Goal: Task Accomplishment & Management: Manage account settings

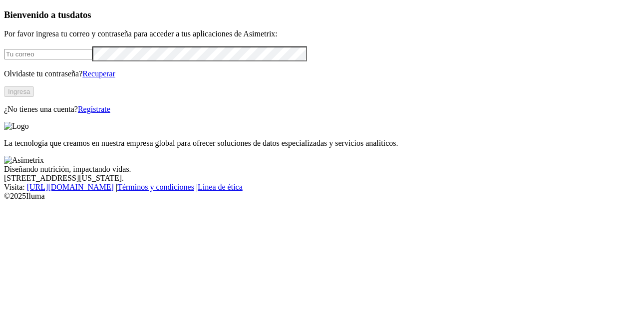
type input "[PERSON_NAME][EMAIL_ADDRESS][PERSON_NAME][DOMAIN_NAME]"
click at [34, 97] on button "Ingresa" at bounding box center [19, 91] width 30 height 10
type input "[PERSON_NAME][EMAIL_ADDRESS][PERSON_NAME][DOMAIN_NAME]"
click at [34, 97] on button "Ingresa" at bounding box center [19, 91] width 30 height 10
type input "[PERSON_NAME][EMAIL_ADDRESS][PERSON_NAME][DOMAIN_NAME]"
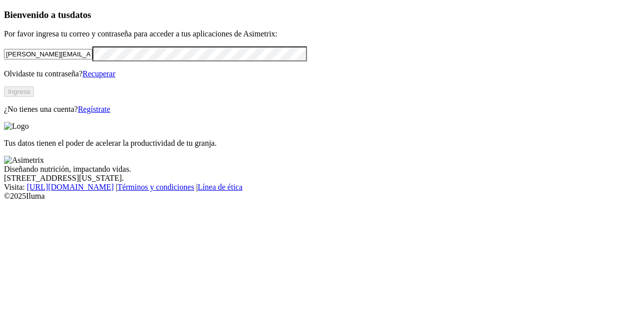
click at [34, 97] on button "Ingresa" at bounding box center [19, 91] width 30 height 10
type input "[PERSON_NAME][EMAIL_ADDRESS][PERSON_NAME][DOMAIN_NAME]"
click at [34, 97] on button "Ingresa" at bounding box center [19, 91] width 30 height 10
type input "[PERSON_NAME][EMAIL_ADDRESS][PERSON_NAME][DOMAIN_NAME]"
click at [34, 97] on button "Ingresa" at bounding box center [19, 91] width 30 height 10
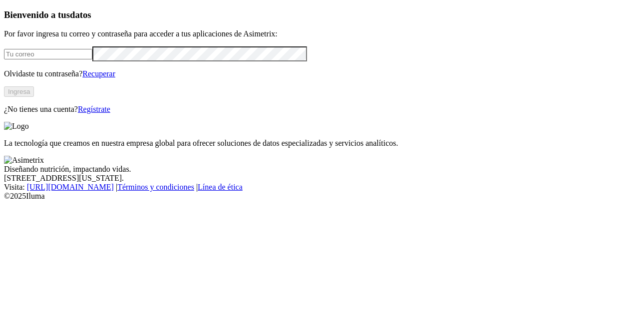
type input "[PERSON_NAME][EMAIL_ADDRESS][PERSON_NAME][DOMAIN_NAME]"
click at [34, 97] on button "Ingresa" at bounding box center [19, 91] width 30 height 10
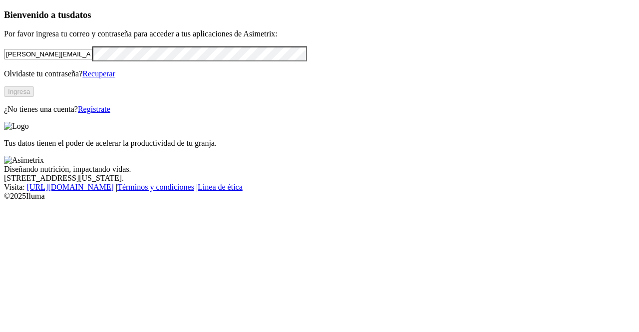
click at [61, 59] on input "esteban.valencia@asimetrix.co" at bounding box center [48, 54] width 88 height 10
type input "andrea.alvarez@premexcorp.com"
click at [34, 97] on button "Ingresa" at bounding box center [19, 91] width 30 height 10
